Goal: Transaction & Acquisition: Download file/media

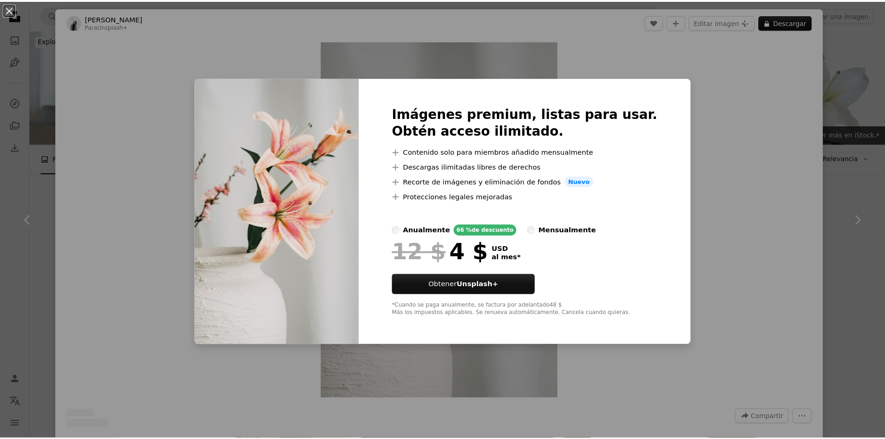
scroll to position [1022, 0]
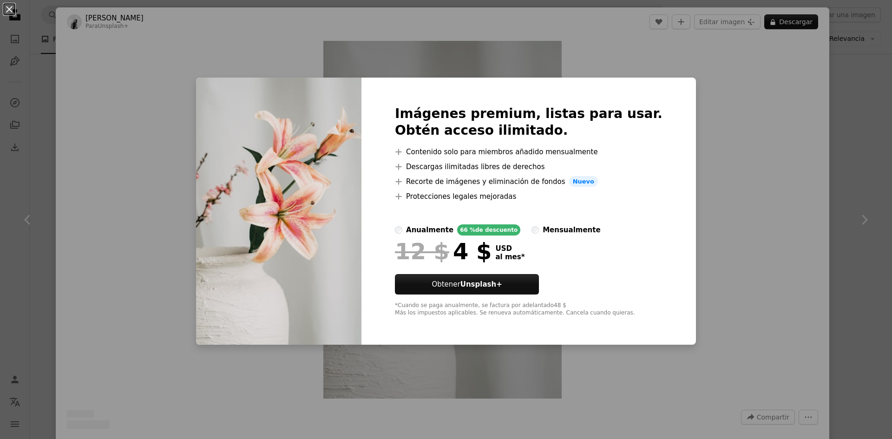
click at [674, 71] on div "An X shape Imágenes premium, listas para usar. Obtén acceso ilimitado. A plus s…" at bounding box center [446, 219] width 892 height 439
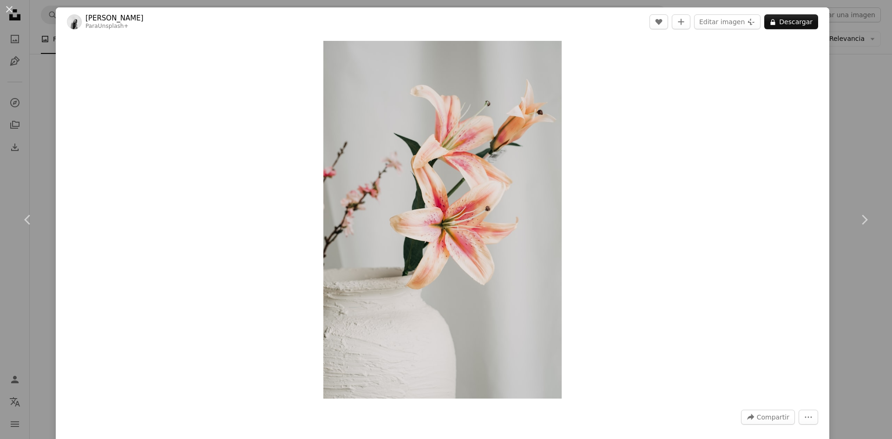
click at [13, 14] on button "An X shape" at bounding box center [9, 9] width 11 height 11
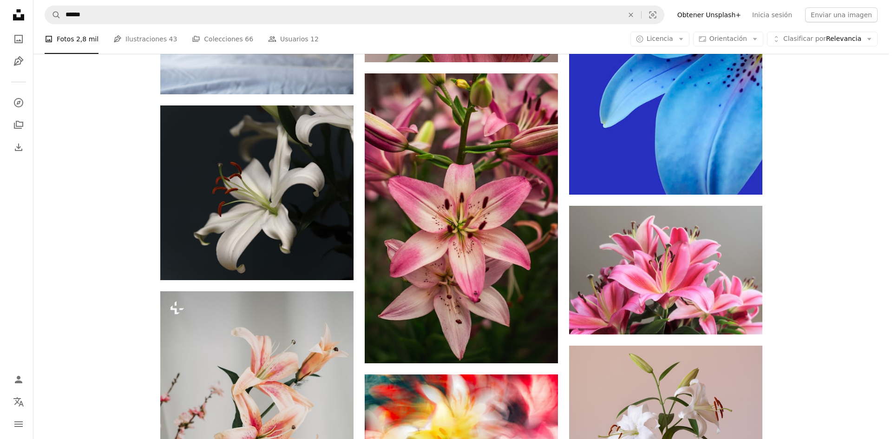
scroll to position [789, 0]
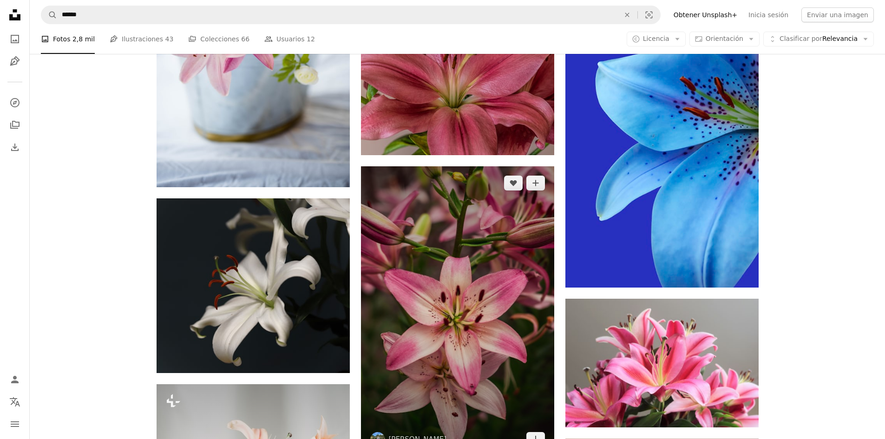
click at [470, 235] on img at bounding box center [457, 311] width 193 height 290
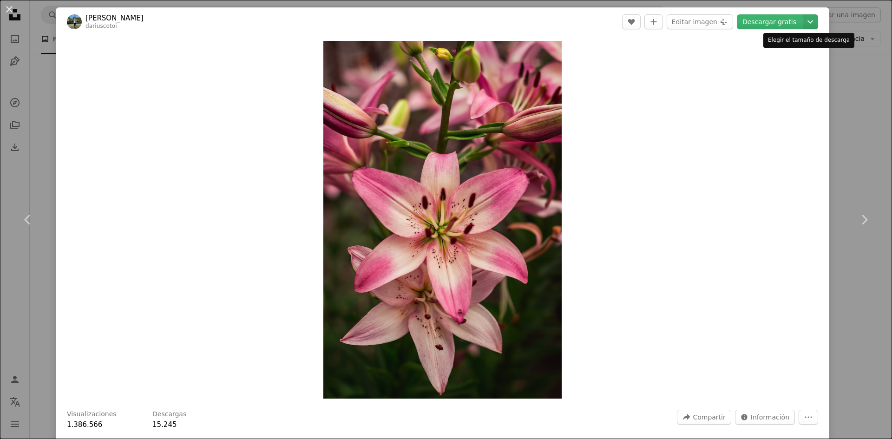
click at [802, 22] on icon "Chevron down" at bounding box center [809, 21] width 15 height 11
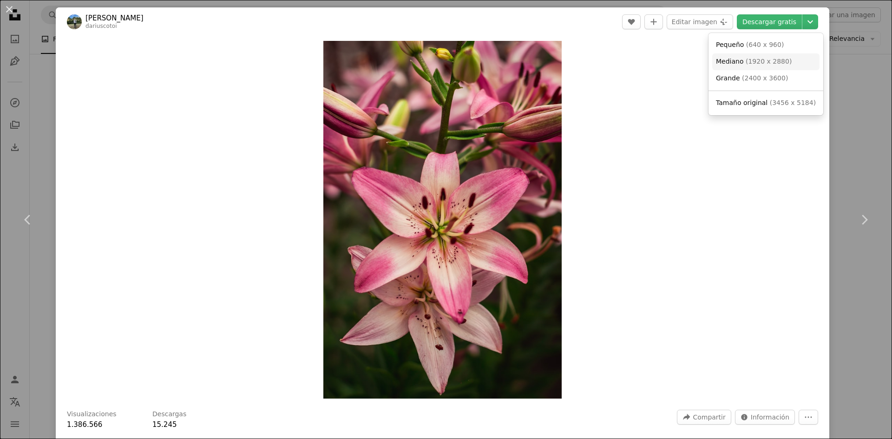
click at [719, 63] on span "Mediano" at bounding box center [730, 61] width 28 height 7
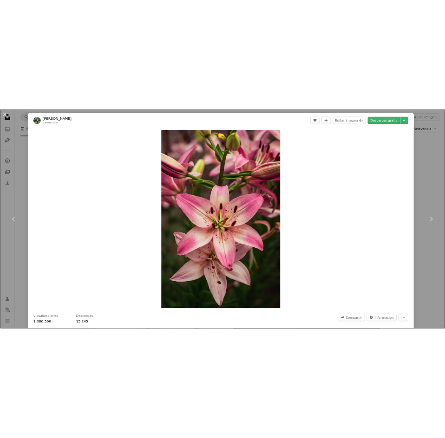
scroll to position [2078, 0]
